Goal: Transaction & Acquisition: Purchase product/service

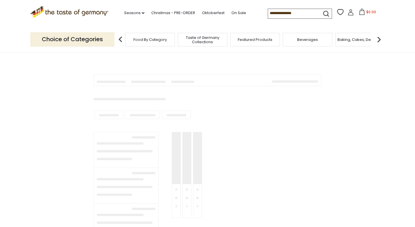
type input "*********"
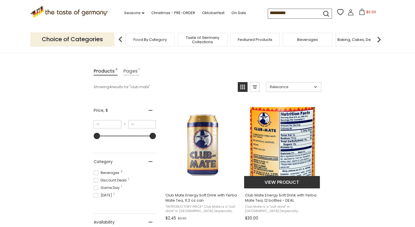
click at [286, 139] on img "Club Mate Energy Soft Drink with Yerba Mate Tea, 12 bottles - DEAL" at bounding box center [282, 145] width 76 height 76
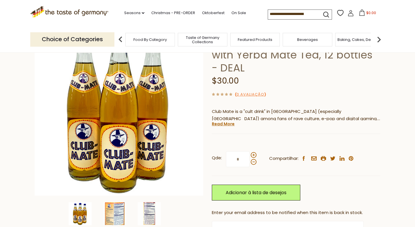
scroll to position [46, 0]
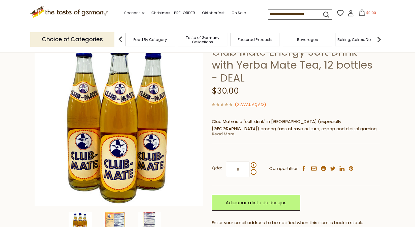
click at [224, 135] on link "Read More" at bounding box center [223, 134] width 23 height 6
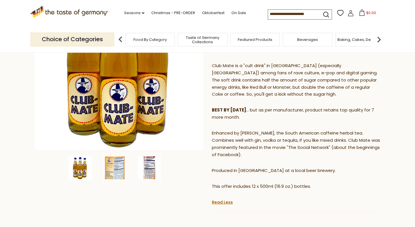
scroll to position [100, 0]
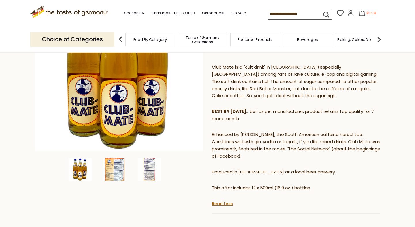
click at [324, 154] on p "Enhanced by Yerba Mate, the South American caffeine herbal tea. Combines well w…" at bounding box center [296, 145] width 169 height 29
